Goal: Task Accomplishment & Management: Use online tool/utility

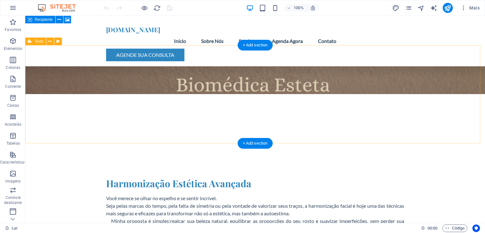
scroll to position [253, 0]
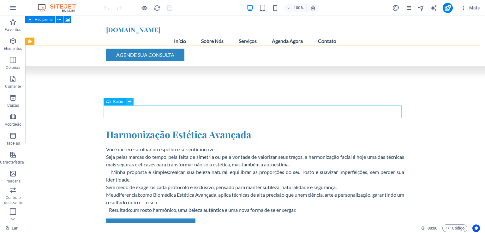
click at [131, 103] on button at bounding box center [130, 102] width 8 height 8
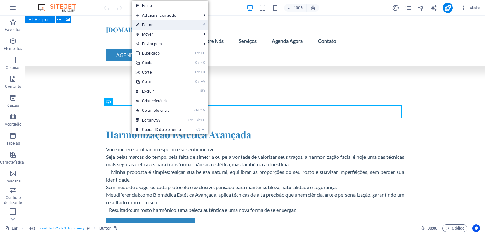
click at [152, 24] on font "Editar" at bounding box center [147, 25] width 10 height 4
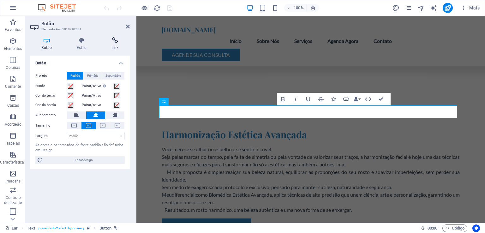
click at [112, 44] on h4 "Link" at bounding box center [115, 43] width 30 height 13
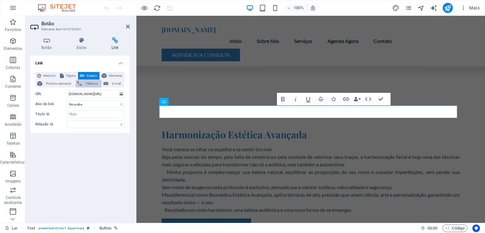
click at [88, 84] on font "Telefone" at bounding box center [92, 83] width 12 height 3
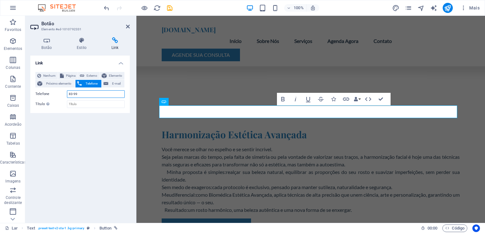
type input "83-991559535"
click at [118, 166] on div "Link Nenhum Página Externo Elemento Próximo elemento Telefone E-mail Página Lar…" at bounding box center [80, 137] width 100 height 162
click at [94, 75] on font "Externo" at bounding box center [92, 75] width 11 height 3
select select "blank"
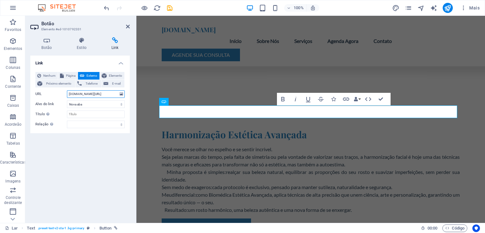
drag, startPoint x: 112, startPoint y: 93, endPoint x: 70, endPoint y: 94, distance: 41.7
click at [70, 94] on input "[DOMAIN_NAME][URL]" at bounding box center [96, 94] width 58 height 8
type input "w"
click at [85, 149] on div "Link Nenhum Página Externo Elemento Próximo elemento Telefone E-mail Página Lar…" at bounding box center [80, 137] width 100 height 162
click at [129, 25] on icon at bounding box center [128, 26] width 4 height 5
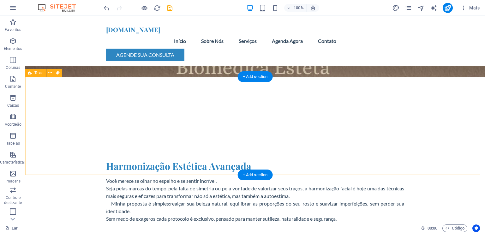
scroll to position [0, 0]
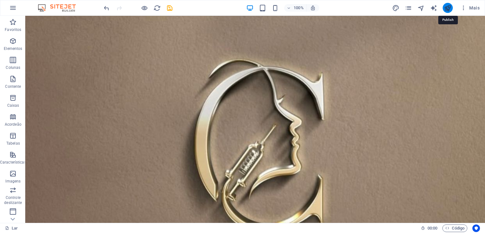
click at [447, 8] on icon "publicar" at bounding box center [447, 7] width 7 height 7
checkbox input "false"
